Goal: Information Seeking & Learning: Learn about a topic

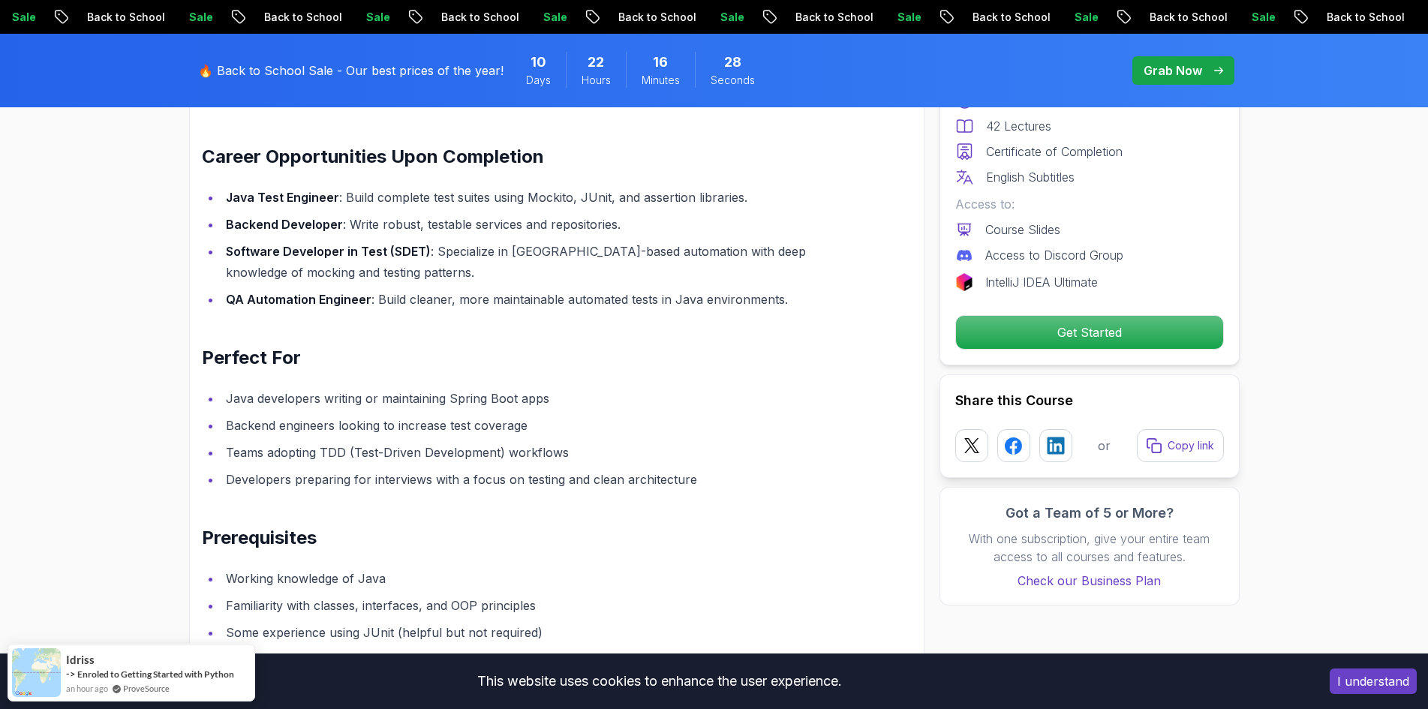
scroll to position [1750, 0]
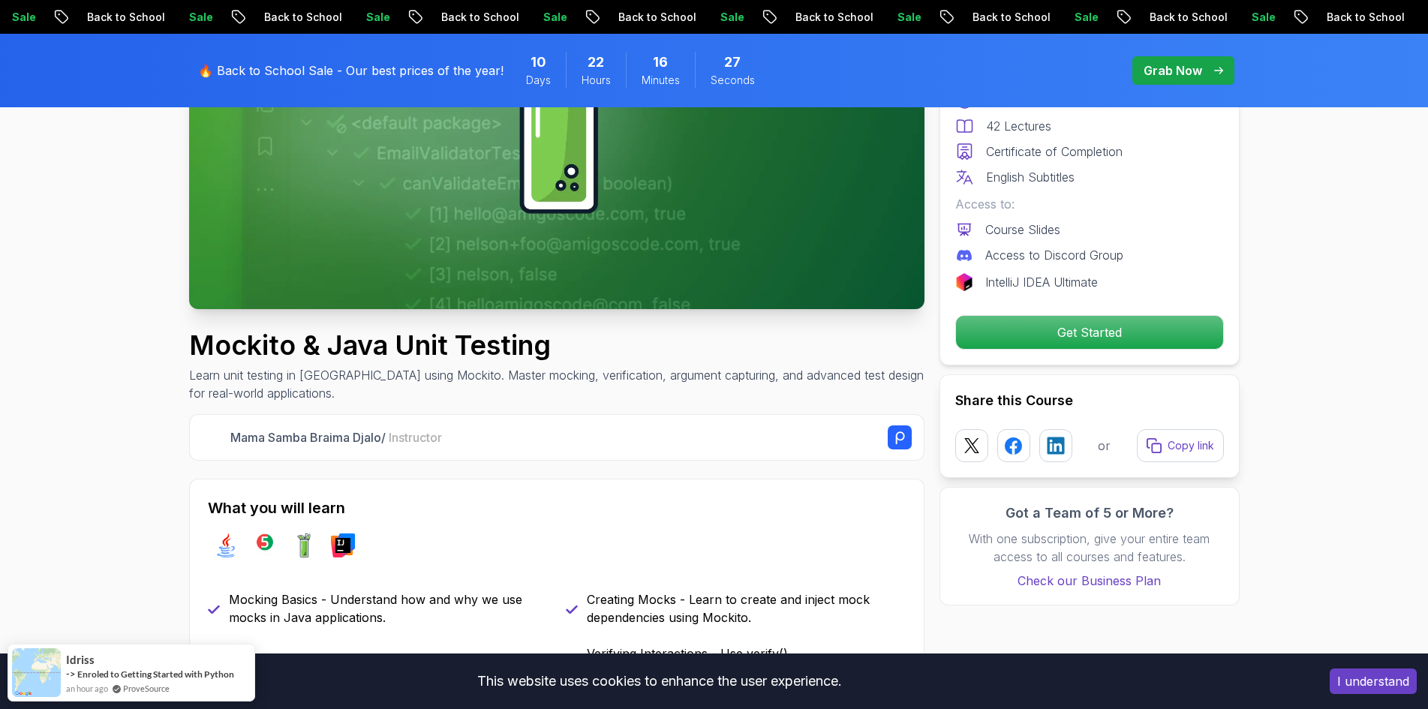
drag, startPoint x: 795, startPoint y: 349, endPoint x: 767, endPoint y: 188, distance: 163.7
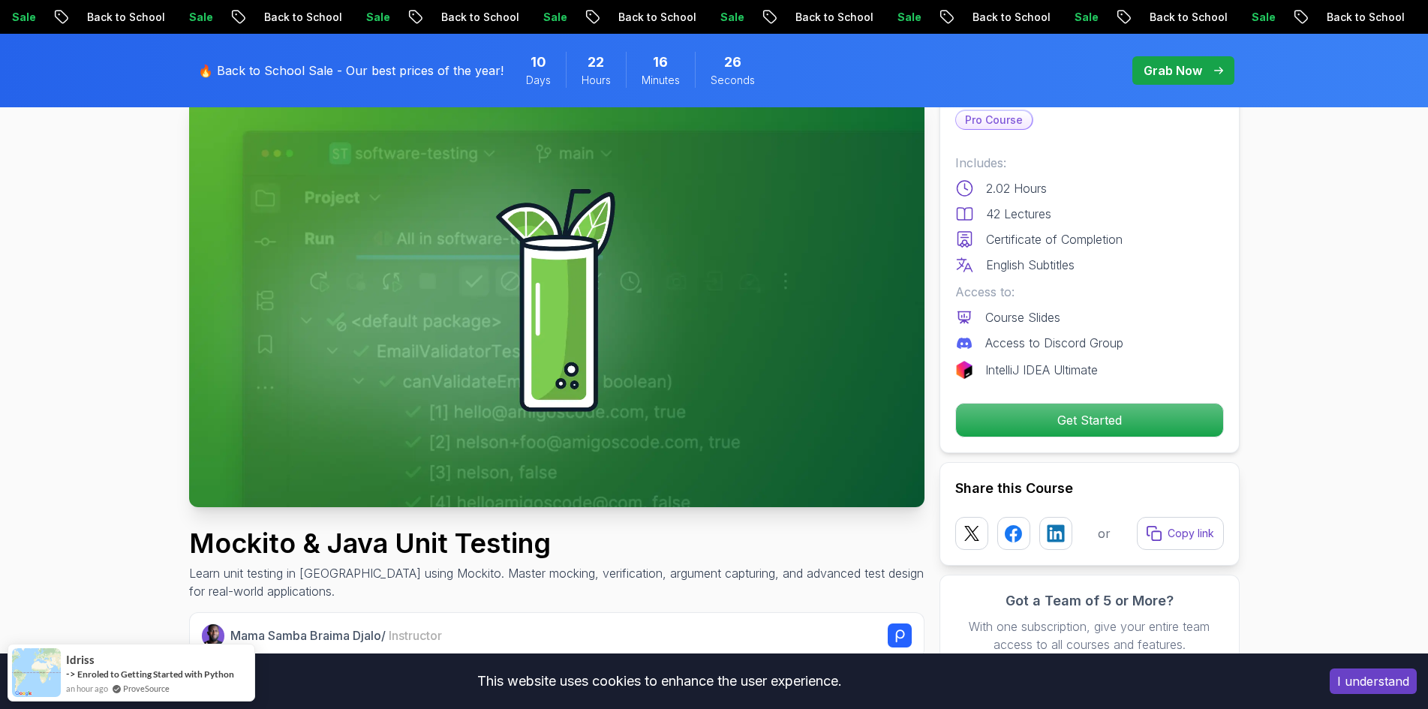
scroll to position [0, 0]
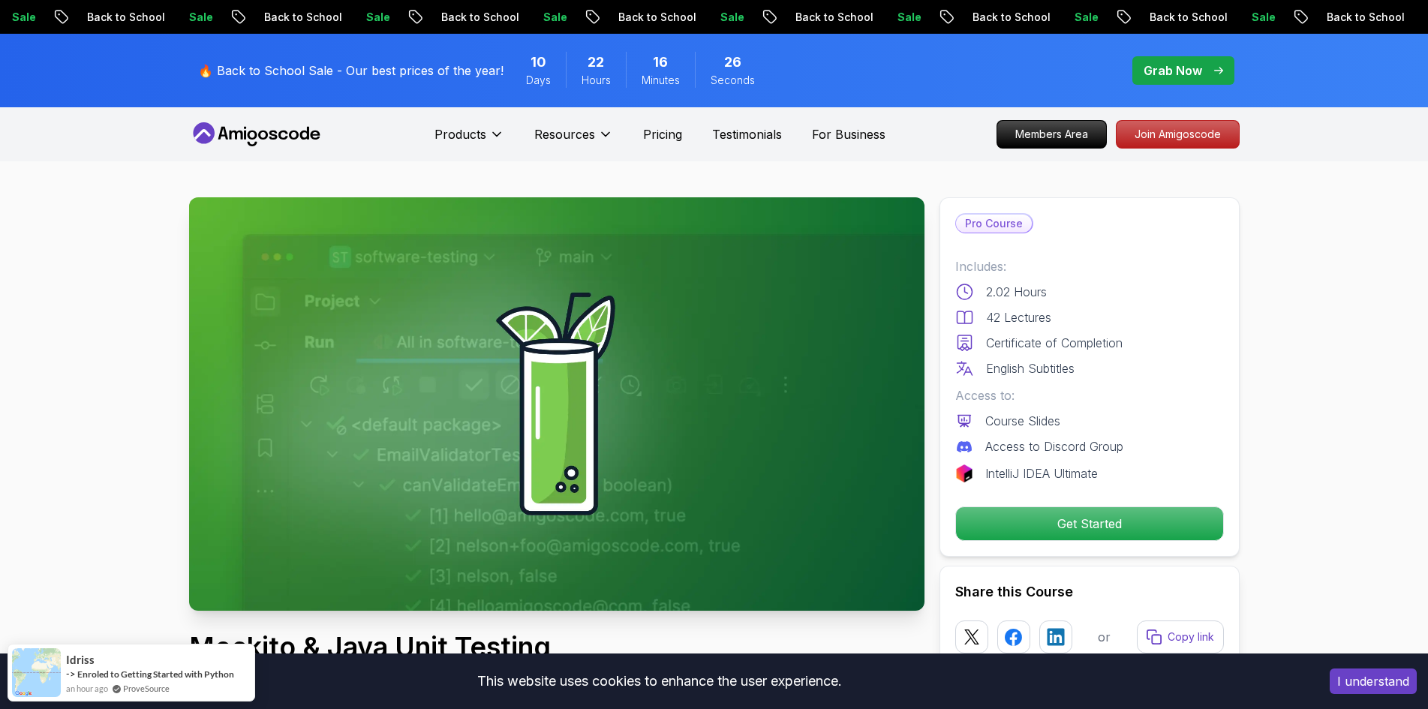
drag, startPoint x: 720, startPoint y: 66, endPoint x: 692, endPoint y: -65, distance: 134.2
click at [665, 122] on div "Products Resources Pricing Testimonials For Business" at bounding box center [659, 134] width 451 height 30
click at [666, 128] on p "Pricing" at bounding box center [662, 134] width 39 height 18
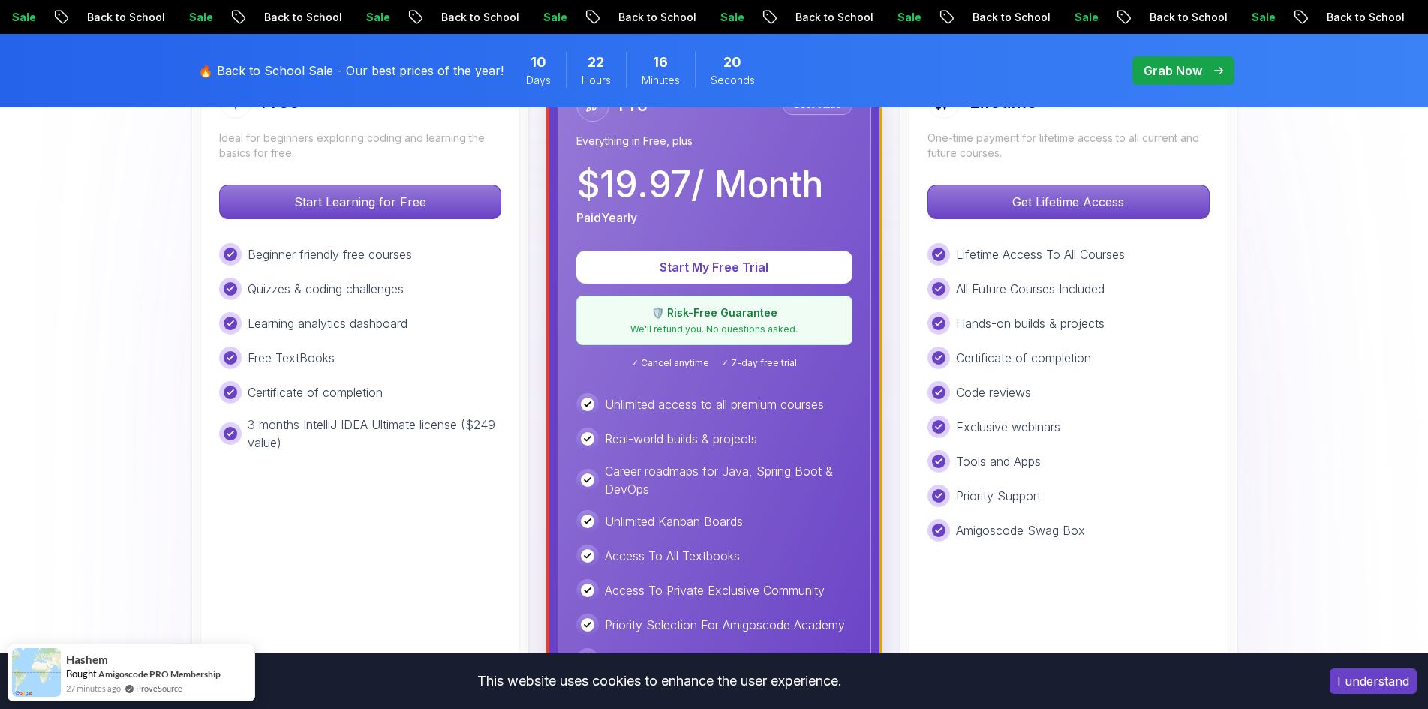
scroll to position [250, 0]
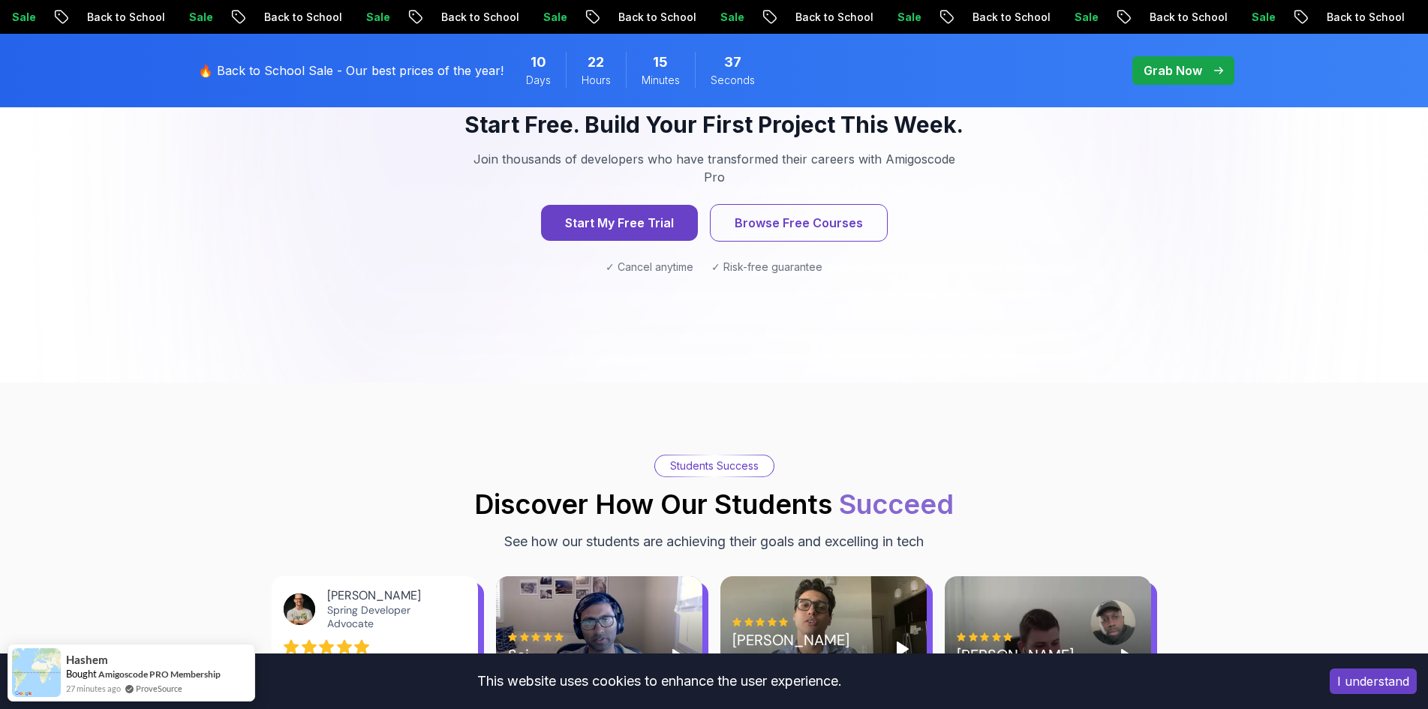
scroll to position [1626, 0]
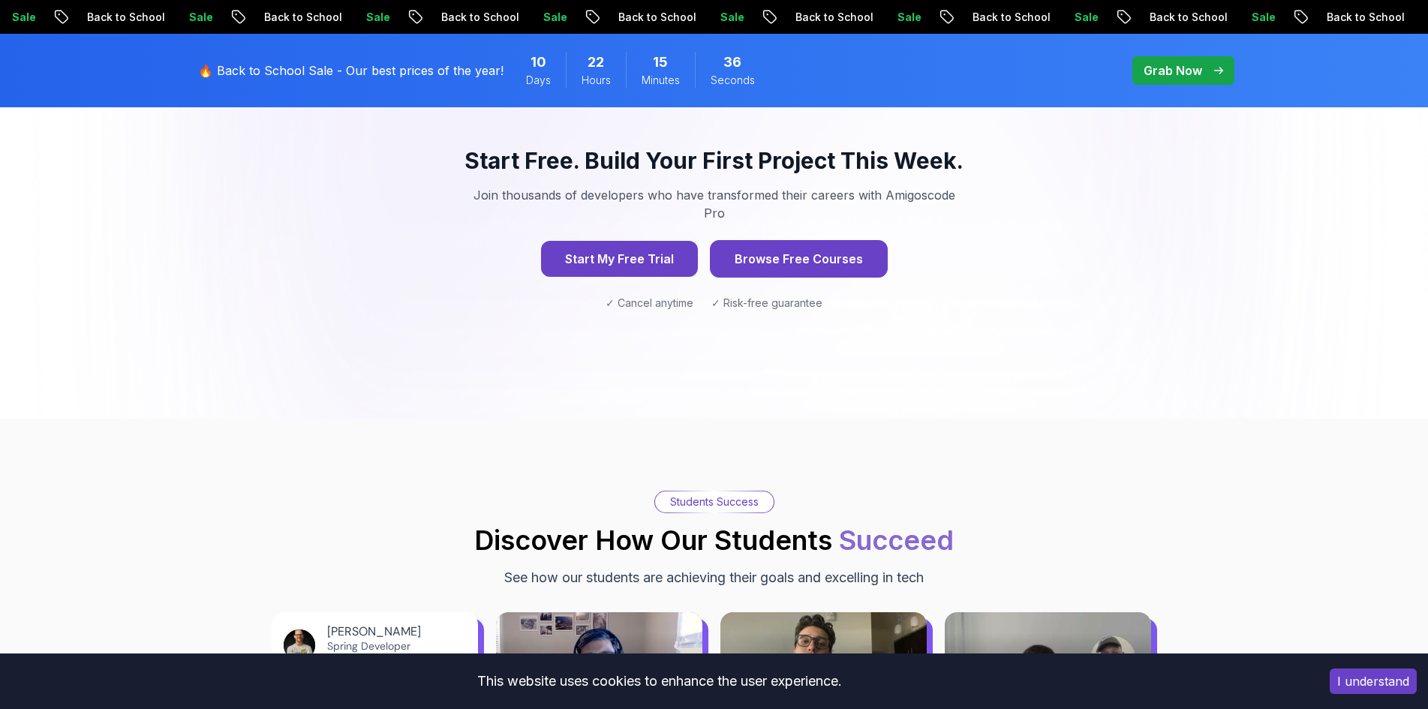
click at [816, 240] on button "Browse Free Courses" at bounding box center [799, 259] width 178 height 38
